Goal: Task Accomplishment & Management: Complete application form

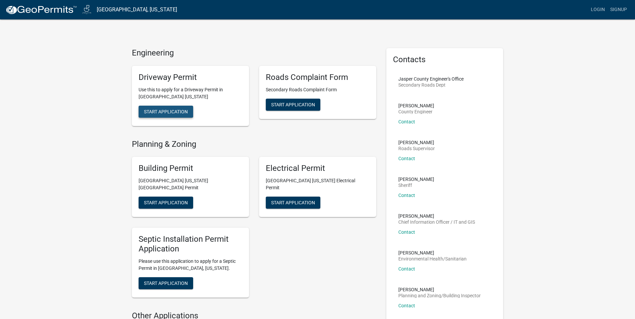
click at [159, 111] on span "Start Application" at bounding box center [166, 111] width 44 height 5
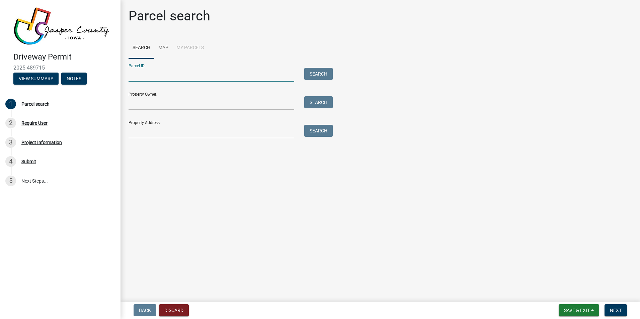
click at [162, 77] on input "Parcel ID:" at bounding box center [211, 75] width 166 height 14
type input "[PHONE_NUMBER]"
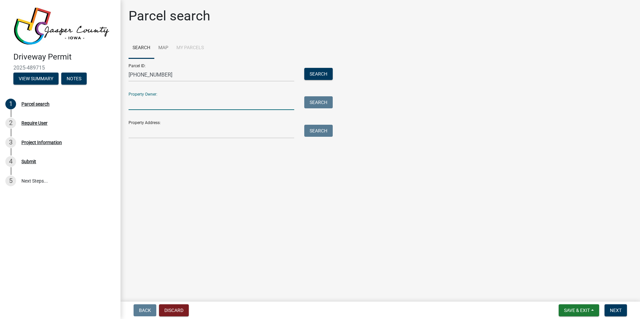
click at [194, 107] on input "Property Owner:" at bounding box center [211, 103] width 166 height 14
type input "[PERSON_NAME]"
type input "[STREET_ADDRESS]"
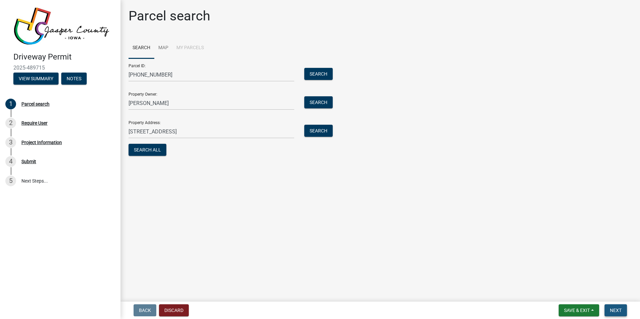
click at [612, 307] on button "Next" at bounding box center [615, 310] width 22 height 12
drag, startPoint x: 183, startPoint y: 131, endPoint x: 73, endPoint y: 119, distance: 110.5
click at [73, 119] on div "Driveway Permit 2025-489715 View Summary Notes 1 Parcel search 2 Require User 3…" at bounding box center [320, 159] width 640 height 319
click at [147, 147] on button "Search All" at bounding box center [147, 150] width 38 height 12
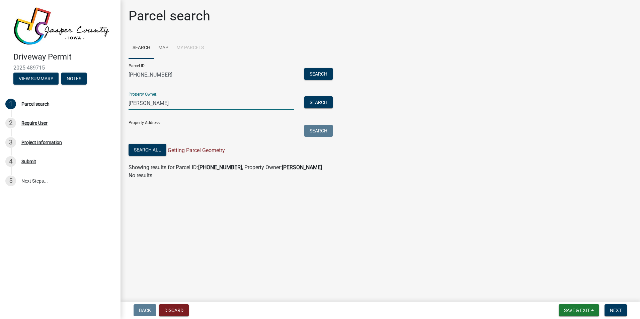
drag, startPoint x: 177, startPoint y: 102, endPoint x: 109, endPoint y: 91, distance: 69.5
click at [109, 91] on div "Driveway Permit 2025-489715 View Summary Notes 1 Parcel search 2 Require User 3…" at bounding box center [320, 159] width 640 height 319
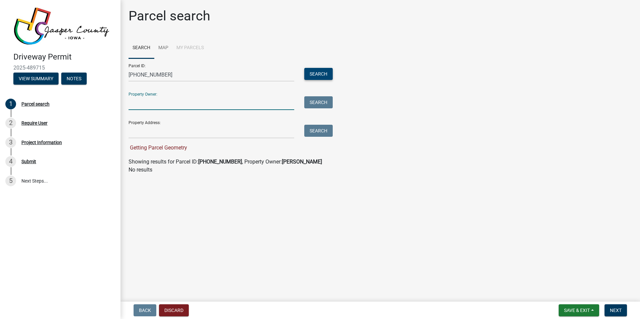
click at [316, 74] on button "Search" at bounding box center [318, 74] width 28 height 12
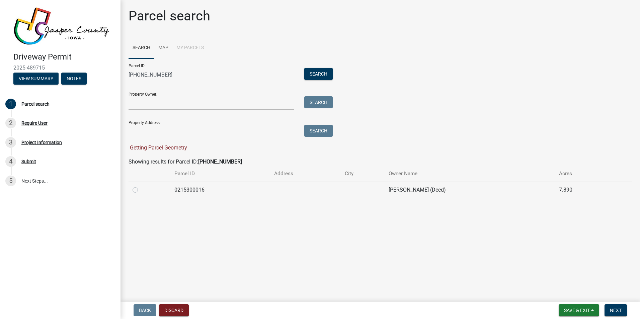
click at [141, 186] on label at bounding box center [141, 186] width 0 height 0
click at [141, 190] on input "radio" at bounding box center [143, 188] width 4 height 4
radio input "true"
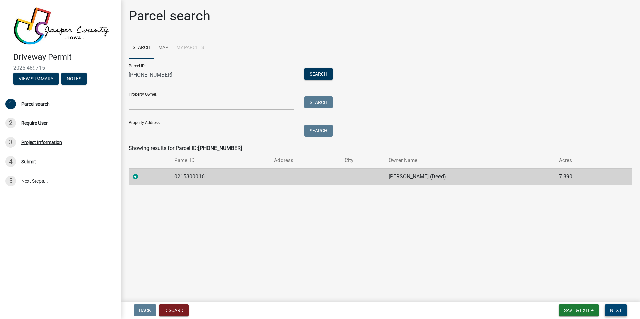
click at [609, 309] on button "Next" at bounding box center [615, 310] width 22 height 12
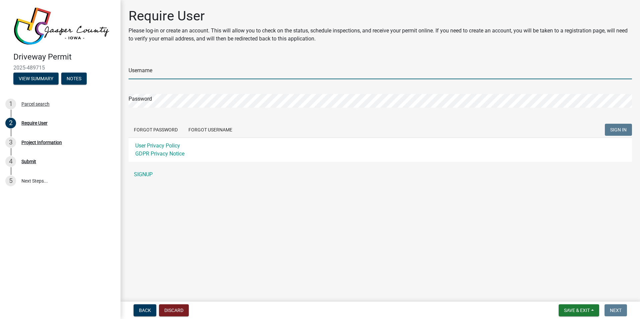
click at [239, 74] on input "Username" at bounding box center [379, 73] width 503 height 14
type input "bbroderick"
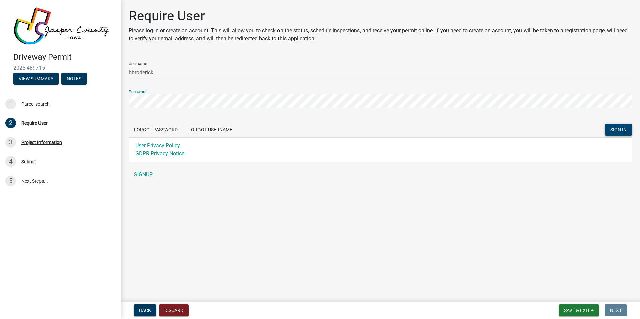
click at [615, 128] on span "SIGN IN" at bounding box center [618, 129] width 16 height 5
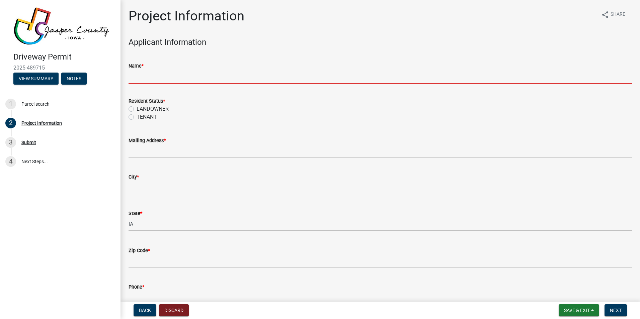
click at [165, 78] on input "Name *" at bounding box center [379, 77] width 503 height 14
type input "[PERSON_NAME]"
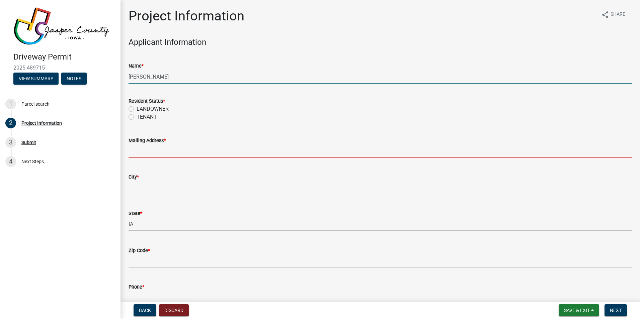
type input "[STREET_ADDRESS]"
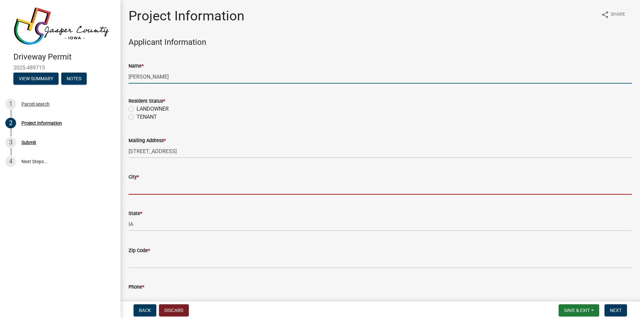
type input "[PERSON_NAME]"
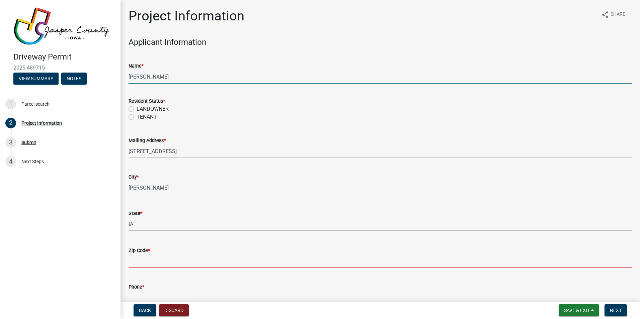
type input "50028"
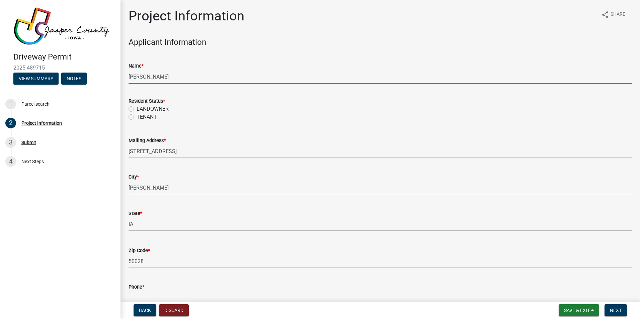
type input "5157822264"
click at [136, 109] on label "LANDOWNER" at bounding box center [152, 109] width 32 height 8
click at [136, 109] on input "LANDOWNER" at bounding box center [138, 107] width 4 height 4
radio input "true"
drag, startPoint x: 145, startPoint y: 77, endPoint x: 146, endPoint y: 81, distance: 3.7
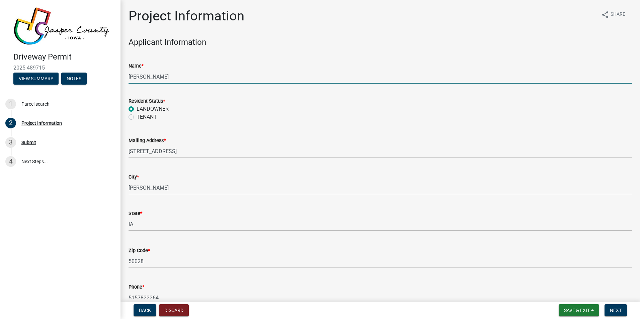
click at [145, 77] on input "[PERSON_NAME]" at bounding box center [379, 77] width 503 height 14
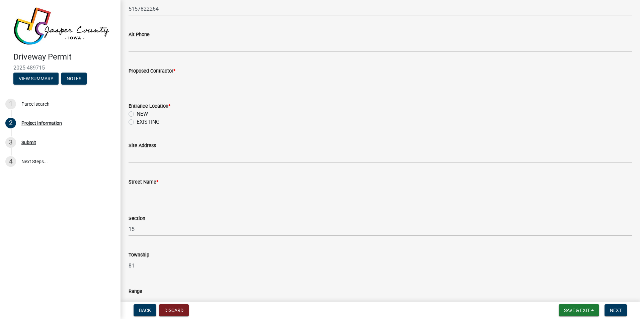
scroll to position [301, 0]
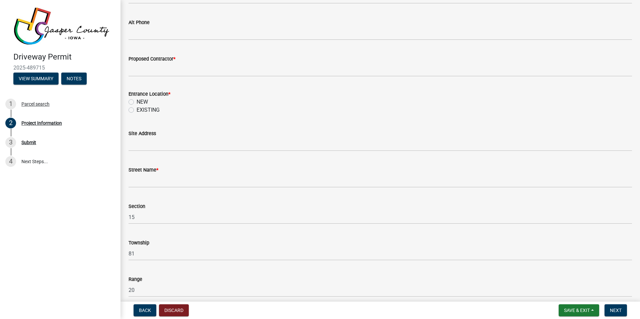
type input "[PERSON_NAME]"
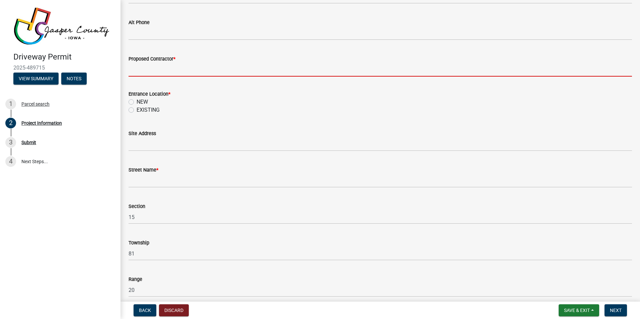
click at [180, 69] on input "Proposed Contractor *" at bounding box center [379, 70] width 503 height 14
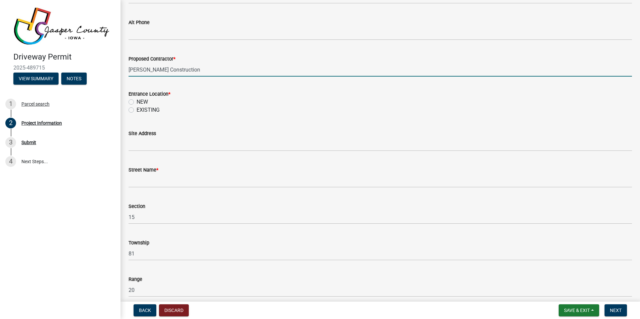
type input "[PERSON_NAME] Construction"
click at [136, 101] on label "NEW" at bounding box center [141, 102] width 11 height 8
click at [136, 101] on input "NEW" at bounding box center [138, 100] width 4 height 4
radio input "true"
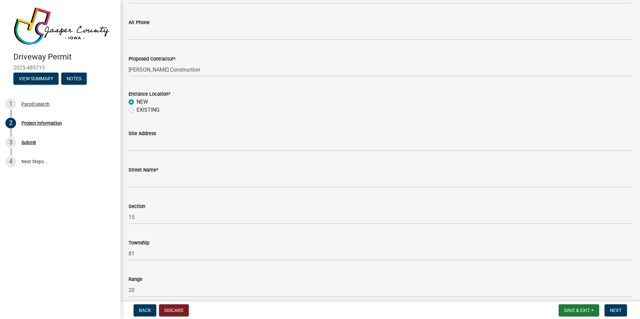
scroll to position [335, 0]
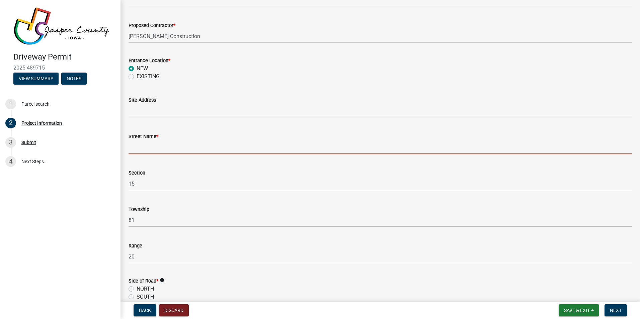
click at [167, 151] on input "Street Name *" at bounding box center [379, 148] width 503 height 14
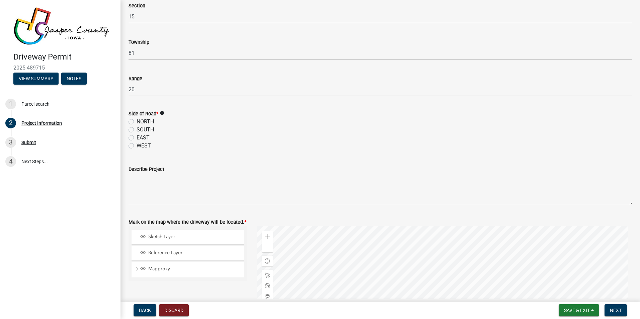
scroll to position [535, 0]
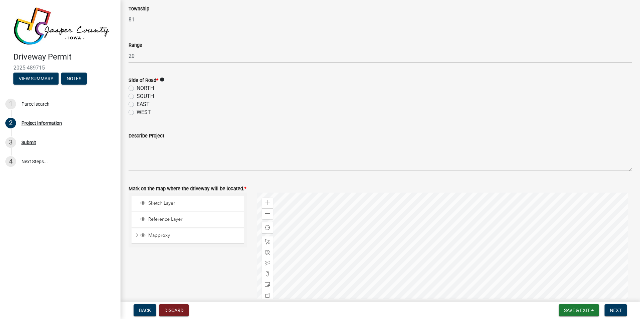
type input "W [GEOGRAPHIC_DATA]"
click at [136, 105] on label "EAST" at bounding box center [142, 104] width 13 height 8
click at [136, 105] on input "EAST" at bounding box center [138, 102] width 4 height 4
radio input "true"
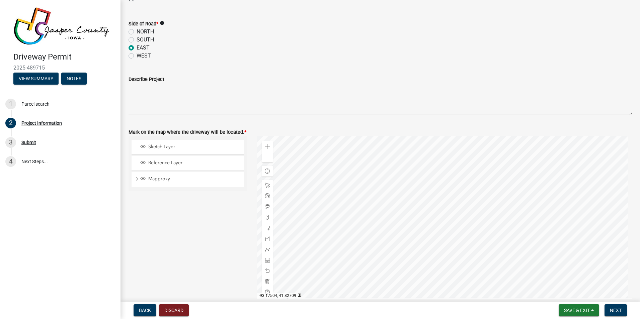
scroll to position [602, 0]
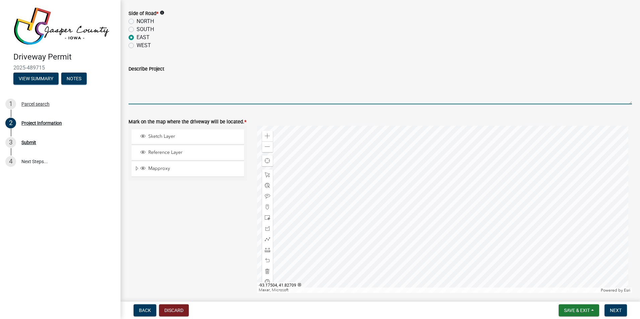
click at [175, 98] on textarea "Describe Project" at bounding box center [379, 88] width 503 height 31
type textarea "Access to property. Currently, there is no access from the road."
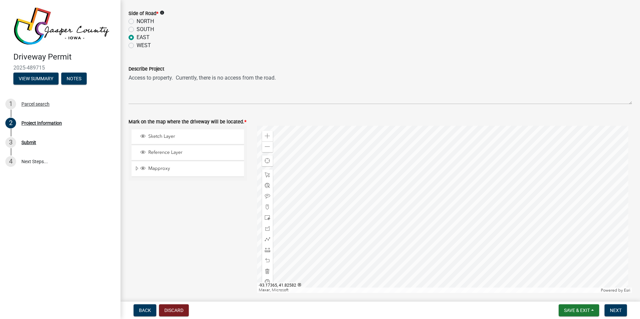
click at [368, 204] on div at bounding box center [444, 209] width 375 height 167
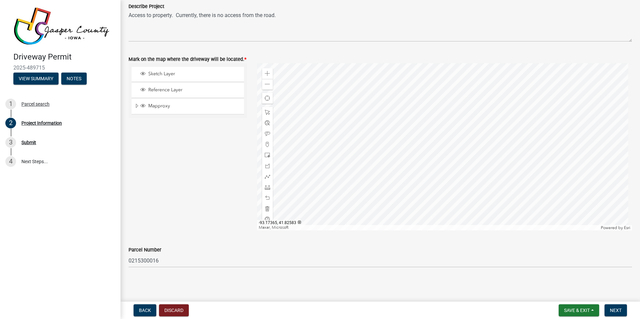
click at [369, 141] on div at bounding box center [444, 146] width 375 height 167
click at [161, 71] on span "Sketch Layer" at bounding box center [194, 74] width 95 height 6
click at [154, 73] on span "Sketch Layer" at bounding box center [194, 74] width 95 height 6
click at [266, 144] on span at bounding box center [267, 144] width 5 height 5
click at [371, 142] on div at bounding box center [444, 146] width 375 height 167
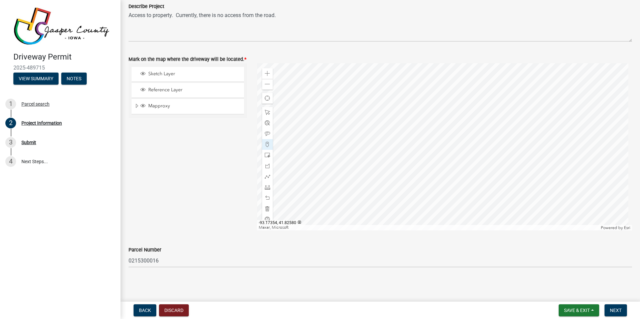
click at [369, 141] on div at bounding box center [444, 146] width 375 height 167
drag, startPoint x: 266, startPoint y: 176, endPoint x: 274, endPoint y: 173, distance: 8.9
click at [268, 175] on span at bounding box center [267, 176] width 5 height 5
click at [365, 142] on div at bounding box center [444, 146] width 375 height 167
click at [373, 142] on div at bounding box center [444, 146] width 375 height 167
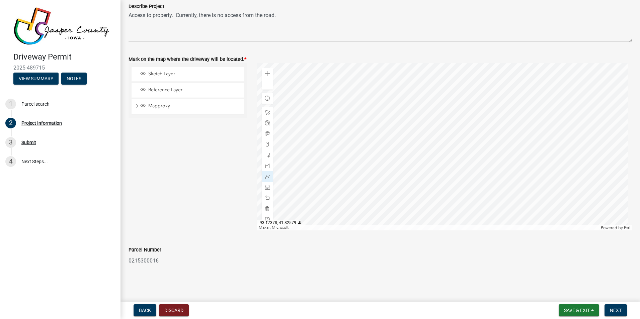
click at [364, 142] on div at bounding box center [444, 146] width 375 height 167
click at [266, 176] on span at bounding box center [267, 176] width 5 height 5
click at [374, 140] on div at bounding box center [444, 146] width 375 height 167
click at [365, 140] on div at bounding box center [444, 146] width 375 height 167
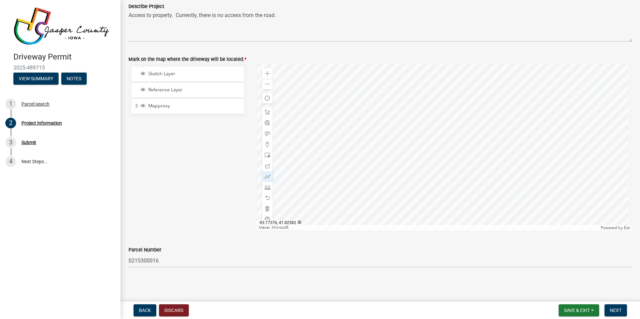
click at [365, 140] on div at bounding box center [444, 146] width 375 height 167
click at [267, 133] on span at bounding box center [267, 133] width 5 height 5
click at [373, 136] on div at bounding box center [444, 146] width 375 height 167
click at [616, 310] on span "Next" at bounding box center [616, 310] width 12 height 5
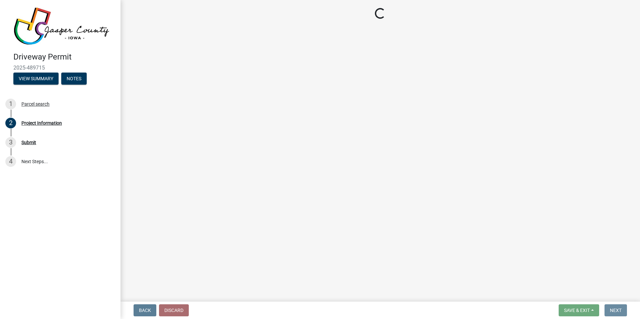
scroll to position [0, 0]
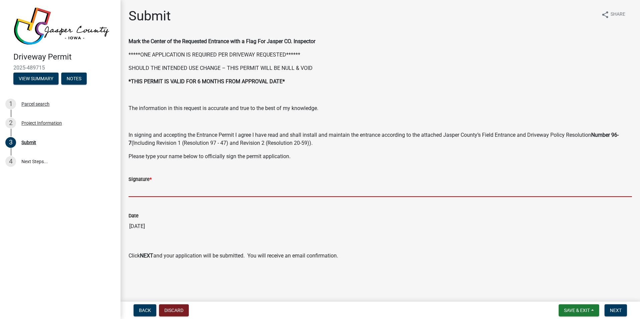
click at [151, 187] on input "Signature *" at bounding box center [379, 190] width 503 height 14
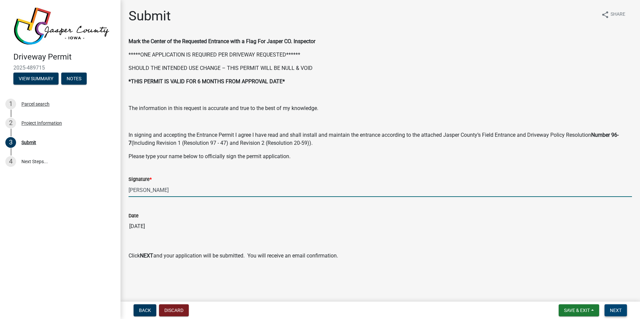
type input "[PERSON_NAME]"
click at [615, 311] on span "Next" at bounding box center [616, 310] width 12 height 5
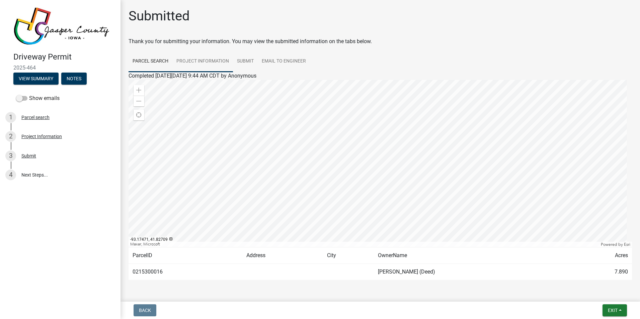
click at [189, 61] on link "Project Information" at bounding box center [202, 61] width 61 height 21
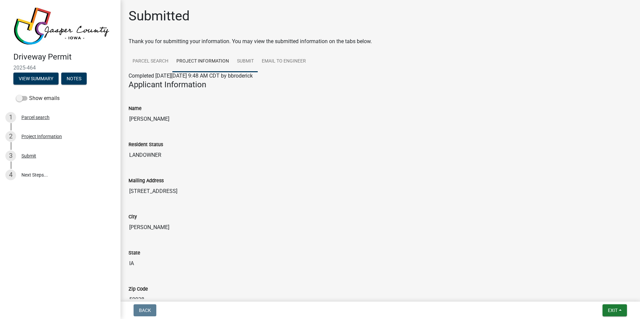
click at [244, 60] on link "Submit" at bounding box center [245, 61] width 25 height 21
